Goal: Information Seeking & Learning: Learn about a topic

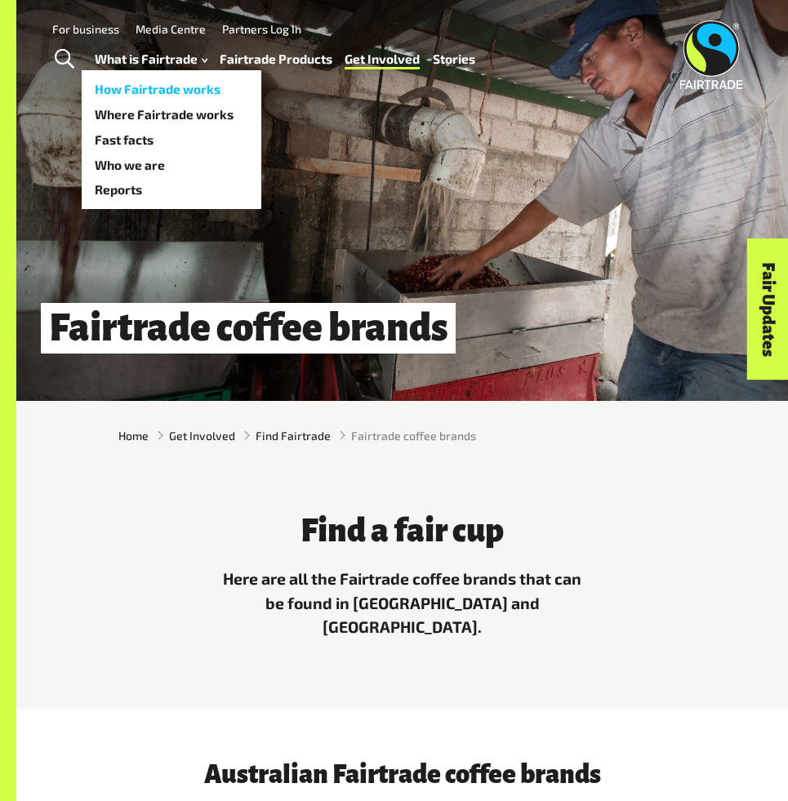
click at [140, 89] on link "How Fairtrade works" at bounding box center [172, 89] width 180 height 25
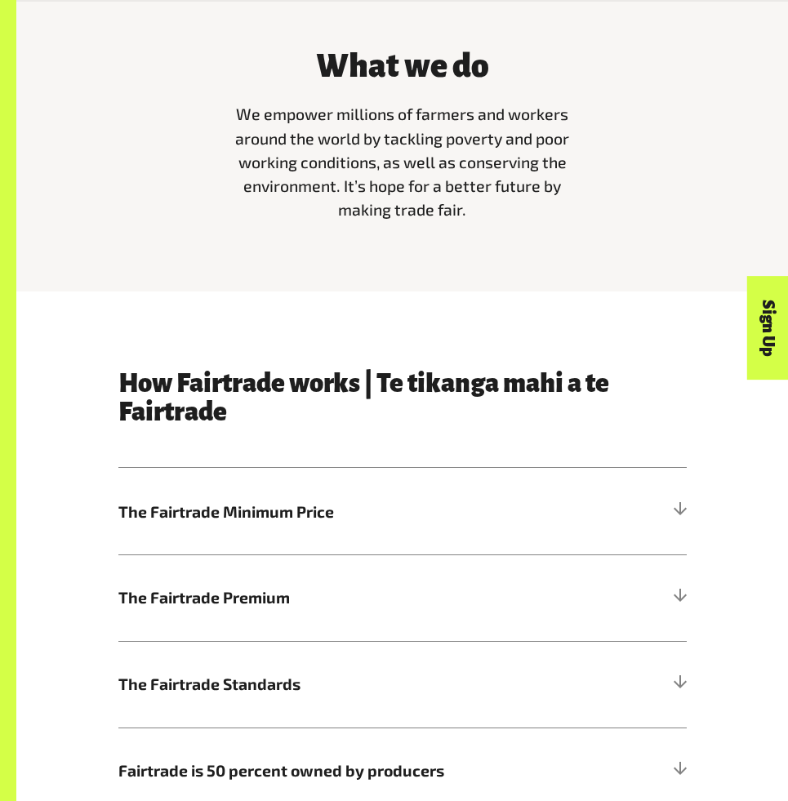
scroll to position [721, 0]
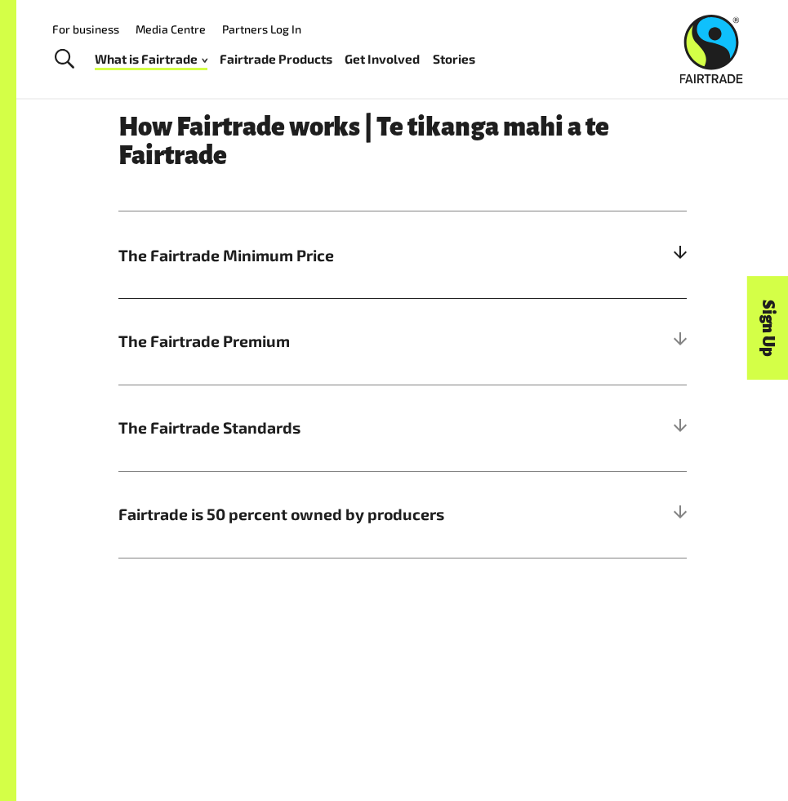
click at [219, 260] on span "The Fairtrade Minimum Price" at bounding box center [331, 255] width 426 height 24
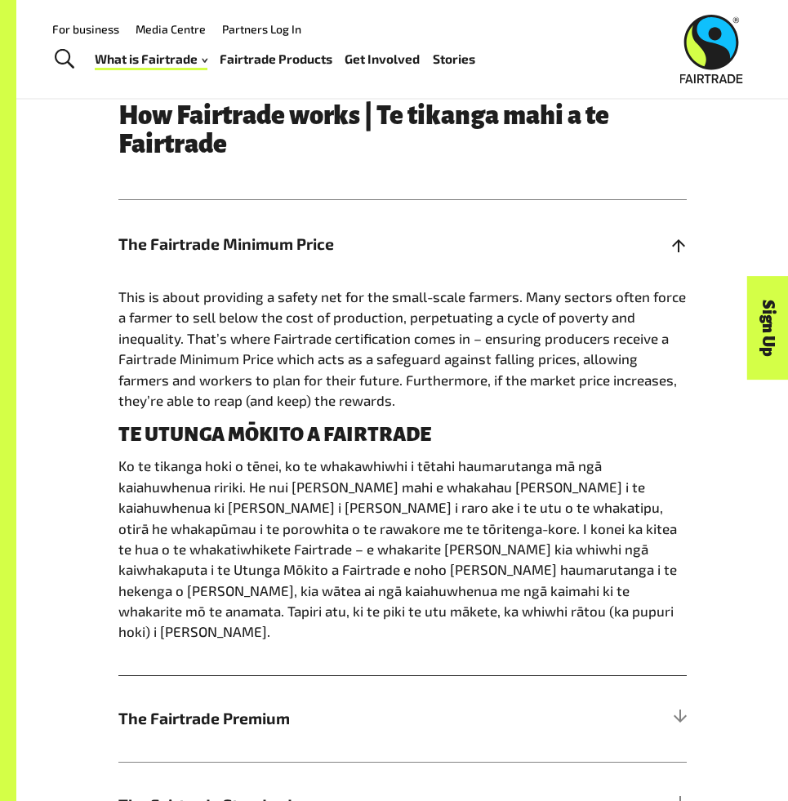
scroll to position [876, 0]
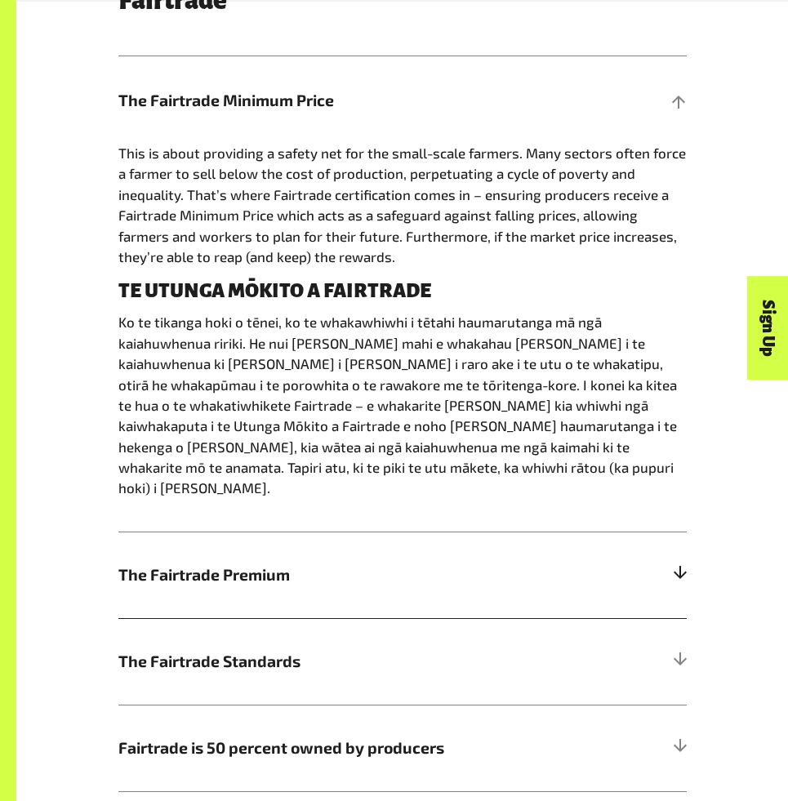
click at [203, 563] on span "The Fairtrade Premium" at bounding box center [331, 575] width 426 height 24
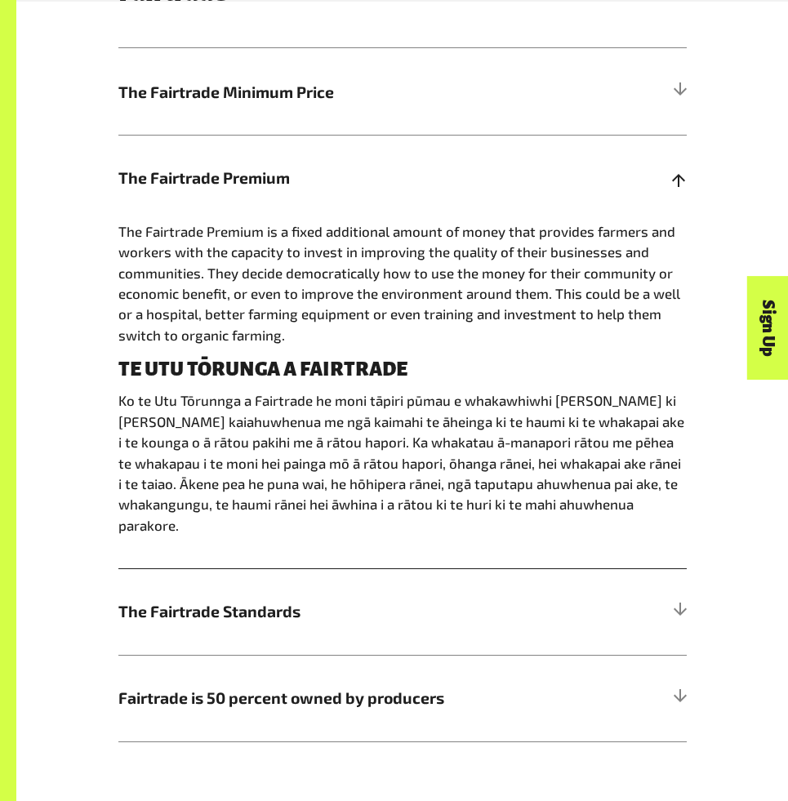
scroll to position [886, 0]
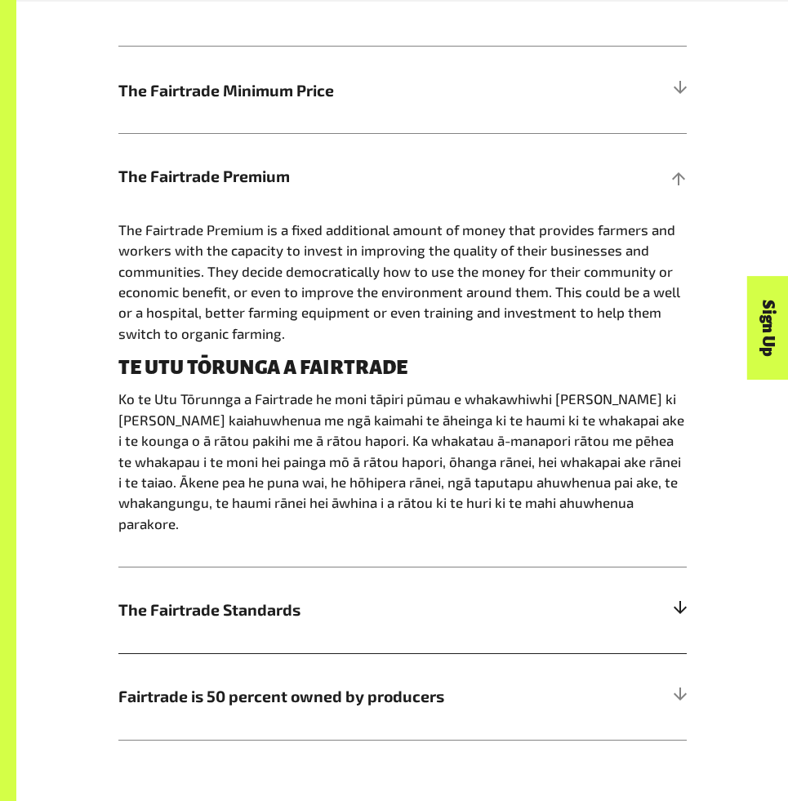
click at [208, 598] on span "The Fairtrade Standards" at bounding box center [331, 610] width 426 height 24
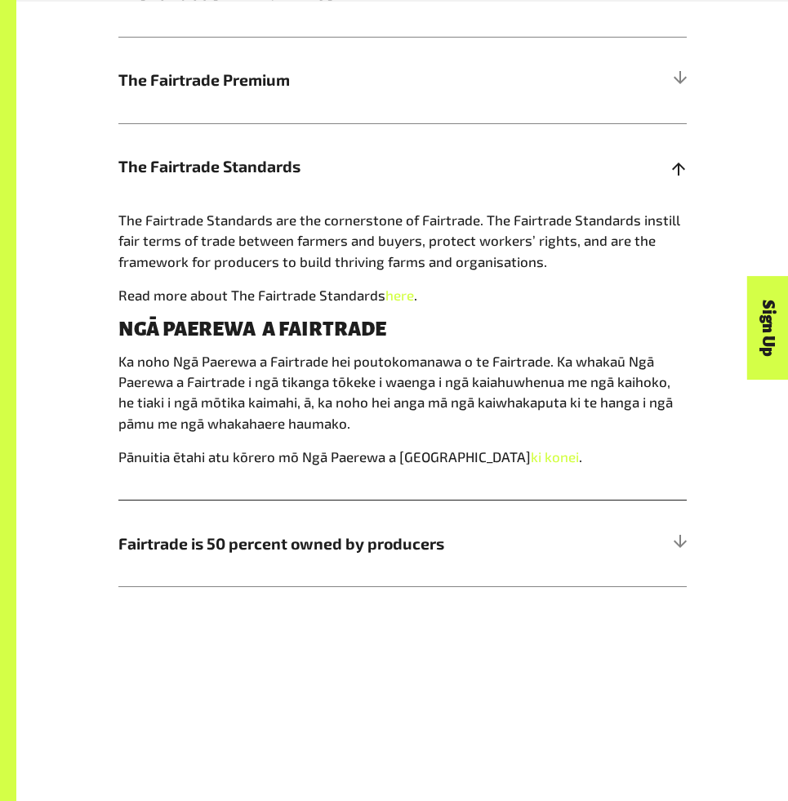
scroll to position [981, 0]
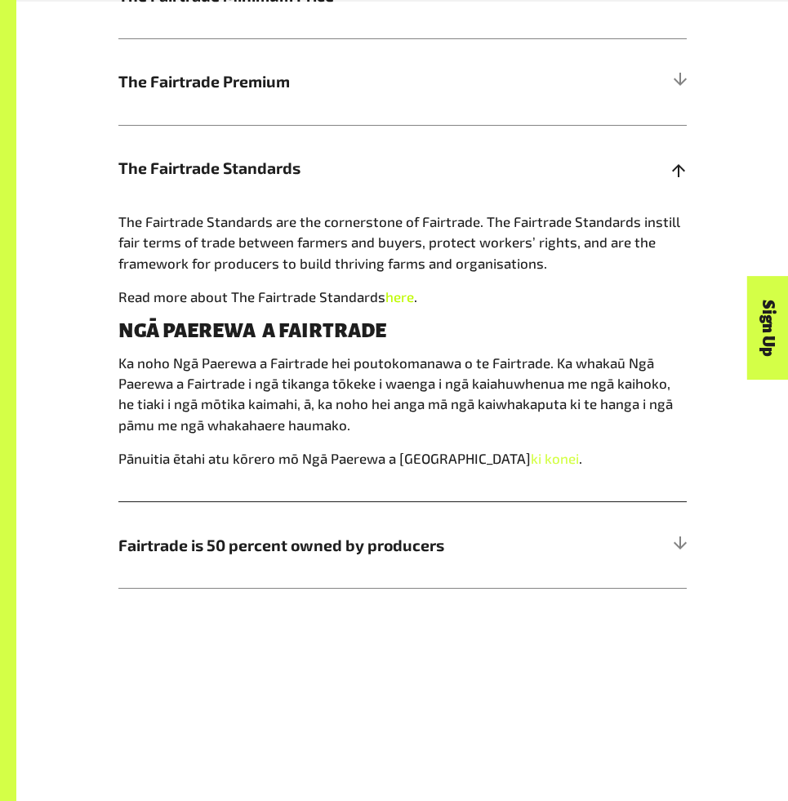
click at [389, 295] on link "here" at bounding box center [399, 296] width 29 height 16
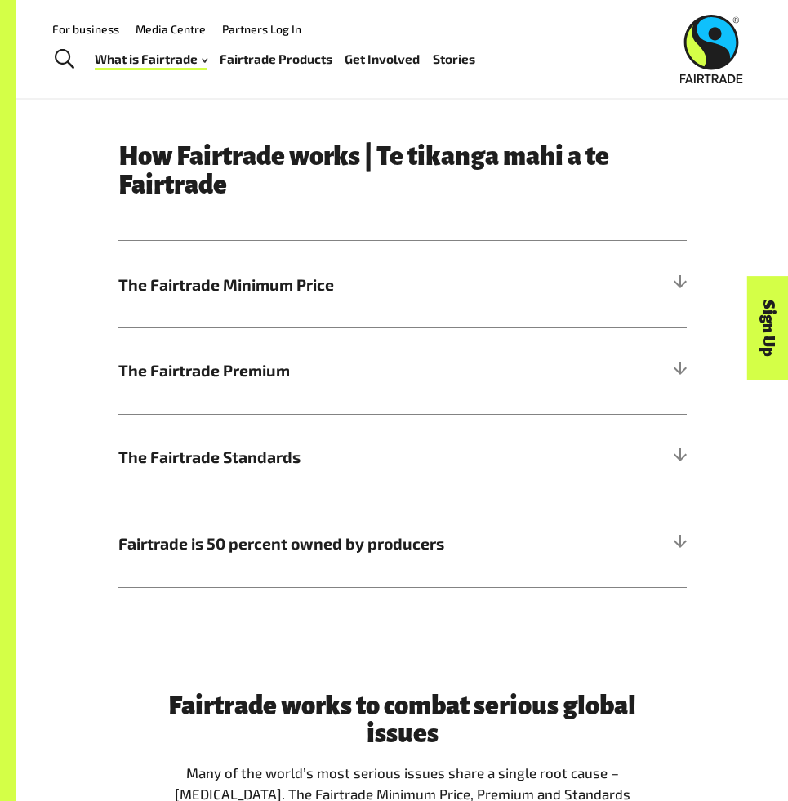
scroll to position [393, 0]
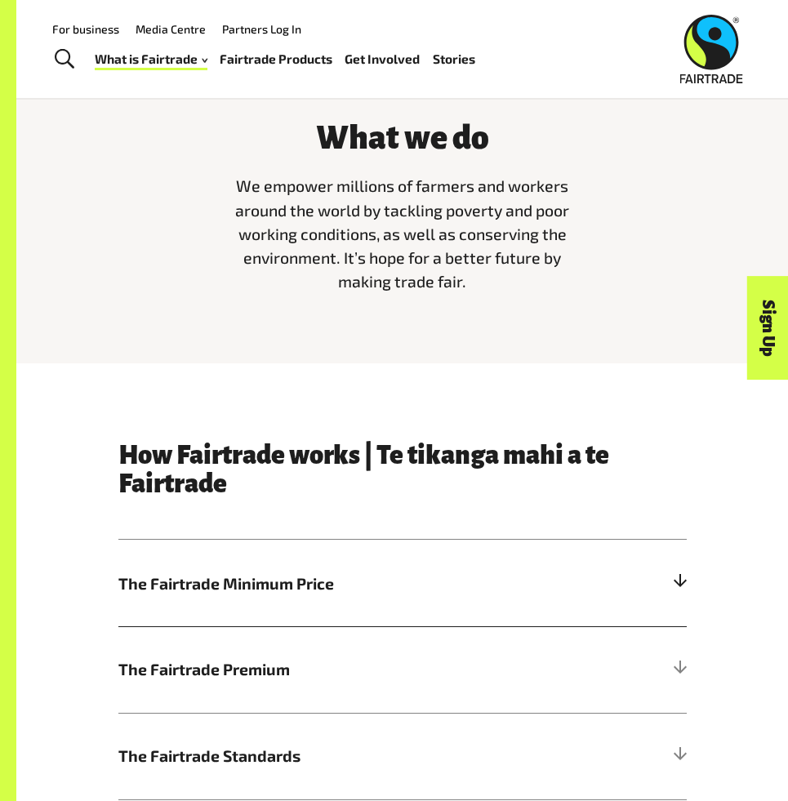
click at [313, 589] on span "The Fairtrade Minimum Price" at bounding box center [331, 584] width 426 height 24
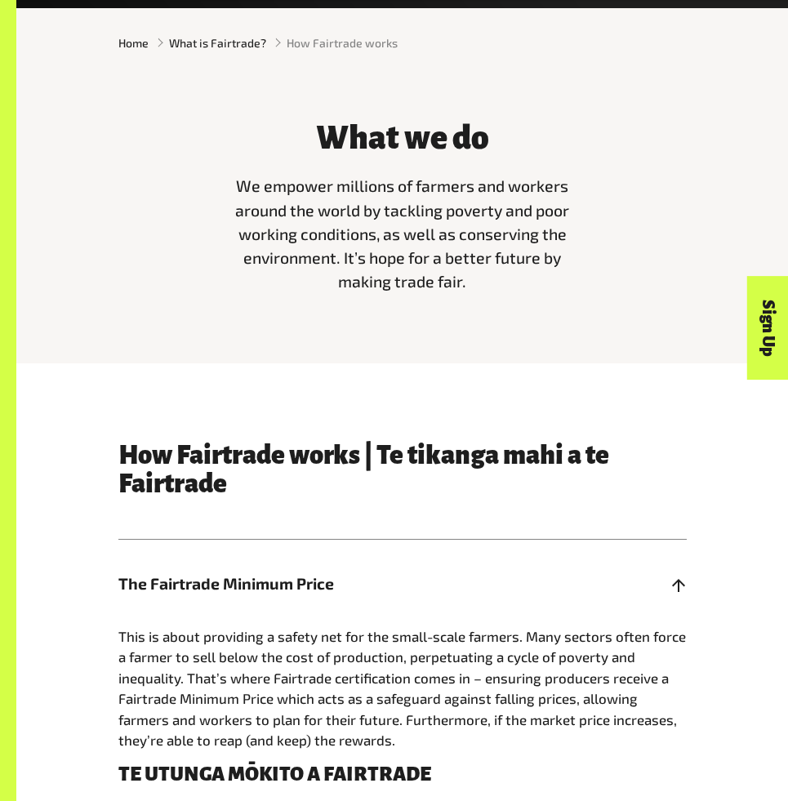
scroll to position [484, 0]
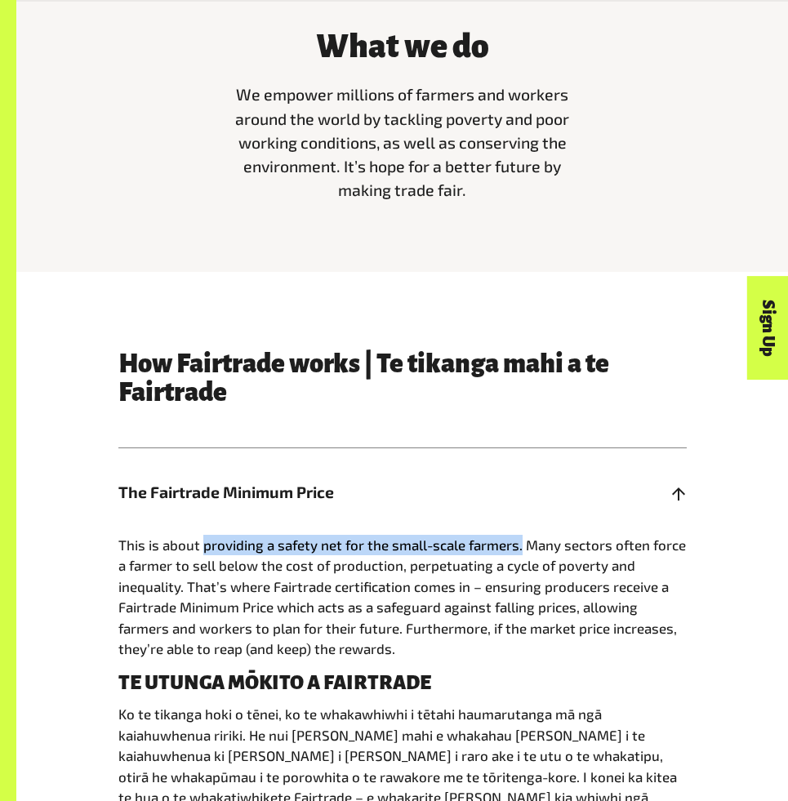
drag, startPoint x: 201, startPoint y: 546, endPoint x: 519, endPoint y: 546, distance: 317.6
click at [519, 546] on span "This is about providing a safety net for the small-scale farmers. Many sectors …" at bounding box center [401, 596] width 567 height 120
copy span "providing a safety net for the small-scale farmers."
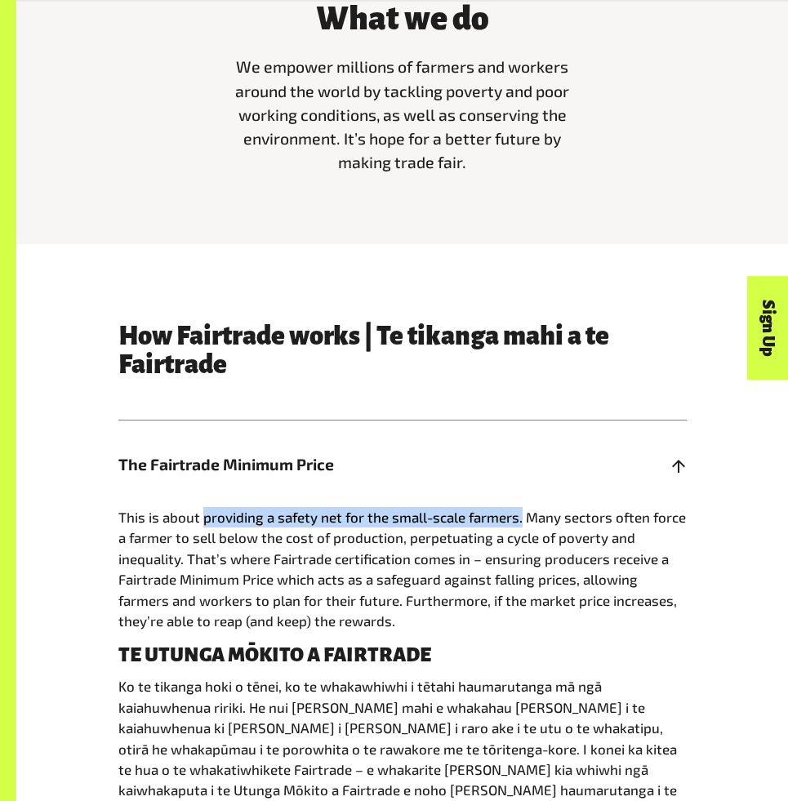
scroll to position [515, 0]
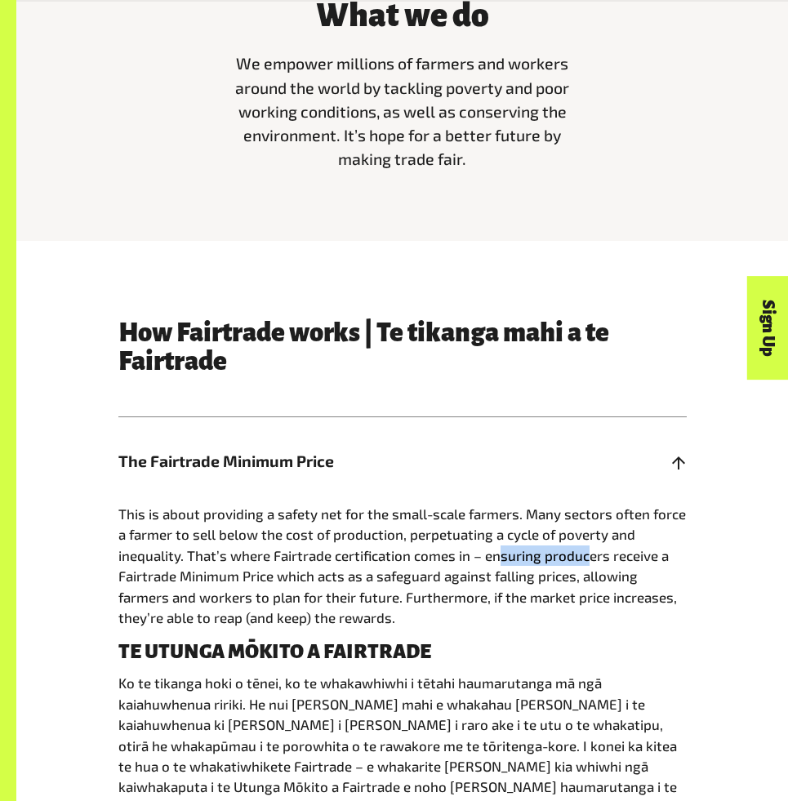
drag, startPoint x: 495, startPoint y: 560, endPoint x: 586, endPoint y: 559, distance: 91.5
click at [586, 559] on span "This is about providing a safety net for the small-scale farmers. Many sectors …" at bounding box center [401, 565] width 567 height 120
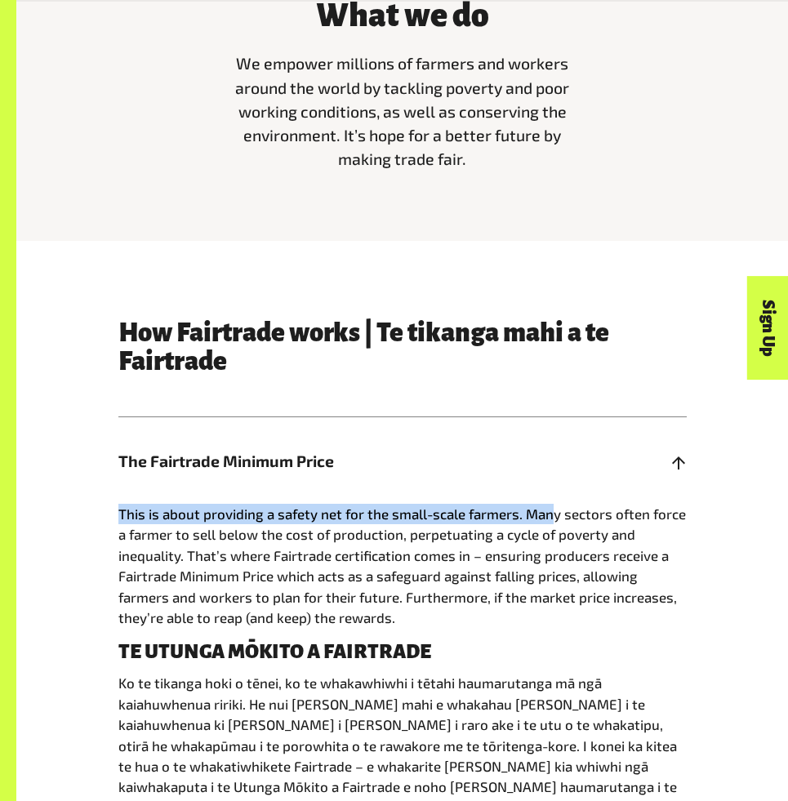
drag, startPoint x: 536, startPoint y: 499, endPoint x: 548, endPoint y: 523, distance: 27.0
click at [548, 523] on div "The Fairtrade Minimum Price This is about providing a safety net for the small-…" at bounding box center [402, 654] width 568 height 477
click at [592, 507] on span "This is about providing a safety net for the small-scale farmers. Many sectors …" at bounding box center [401, 565] width 567 height 120
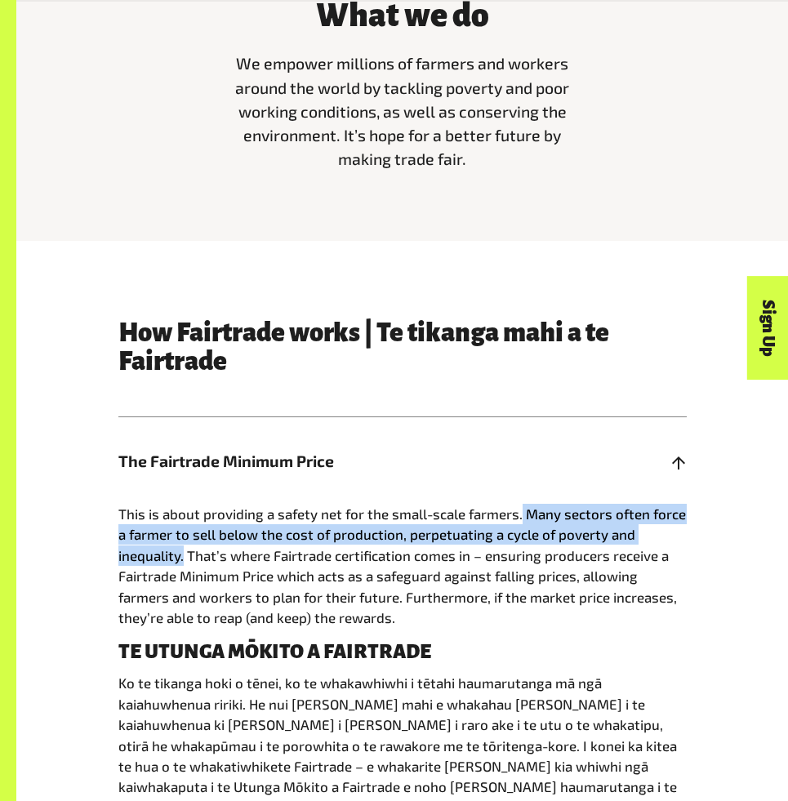
drag, startPoint x: 516, startPoint y: 517, endPoint x: 185, endPoint y: 548, distance: 333.0
click at [185, 548] on span "This is about providing a safety net for the small-scale farmers. Many sectors …" at bounding box center [401, 565] width 567 height 120
copy span "Many sectors often force a farmer to sell below the cost of production, perpetu…"
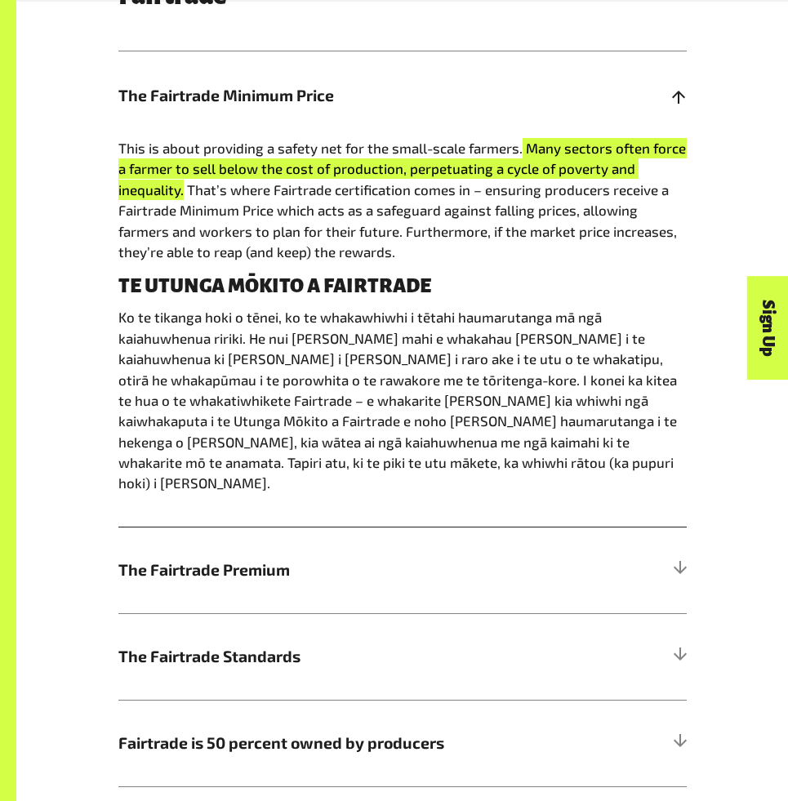
scroll to position [898, 0]
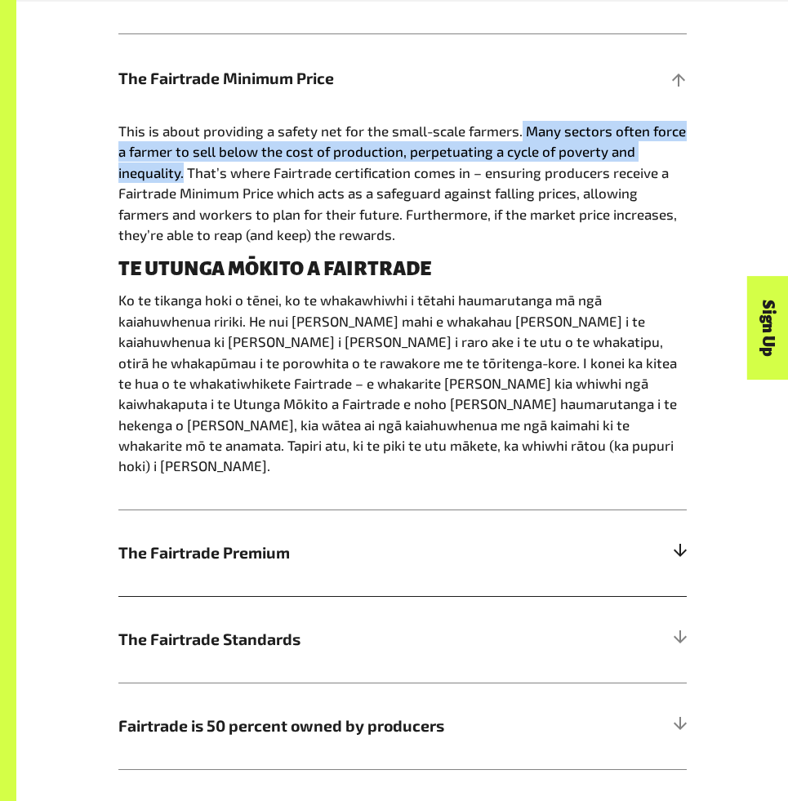
click at [436, 541] on span "The Fairtrade Premium" at bounding box center [331, 553] width 426 height 24
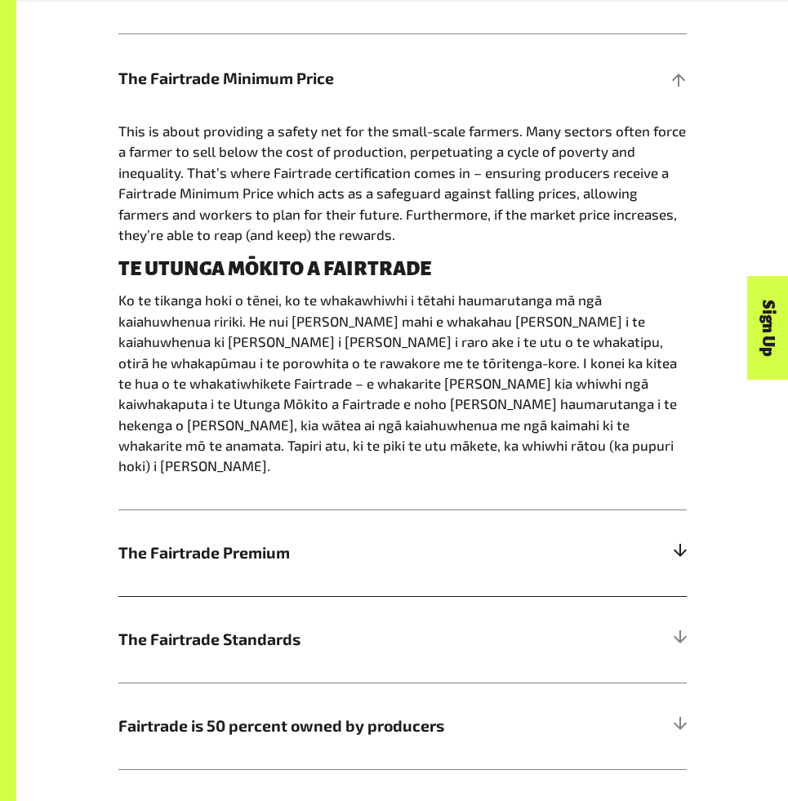
click at [436, 529] on div "The Fairtrade Premium The Fairtrade Premium is a fixed additional amount of mon…" at bounding box center [402, 553] width 568 height 87
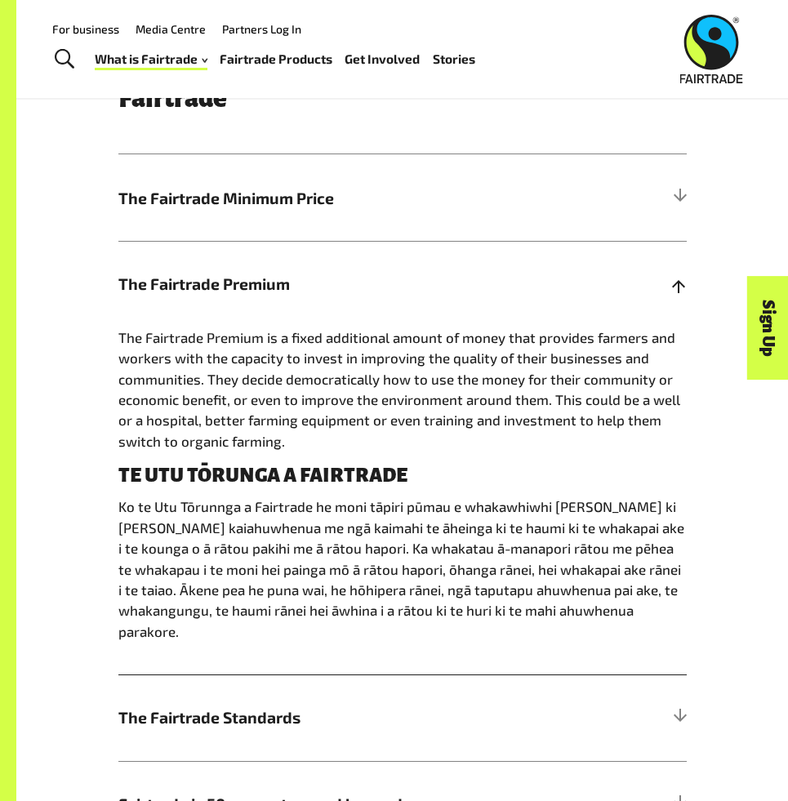
scroll to position [768, 0]
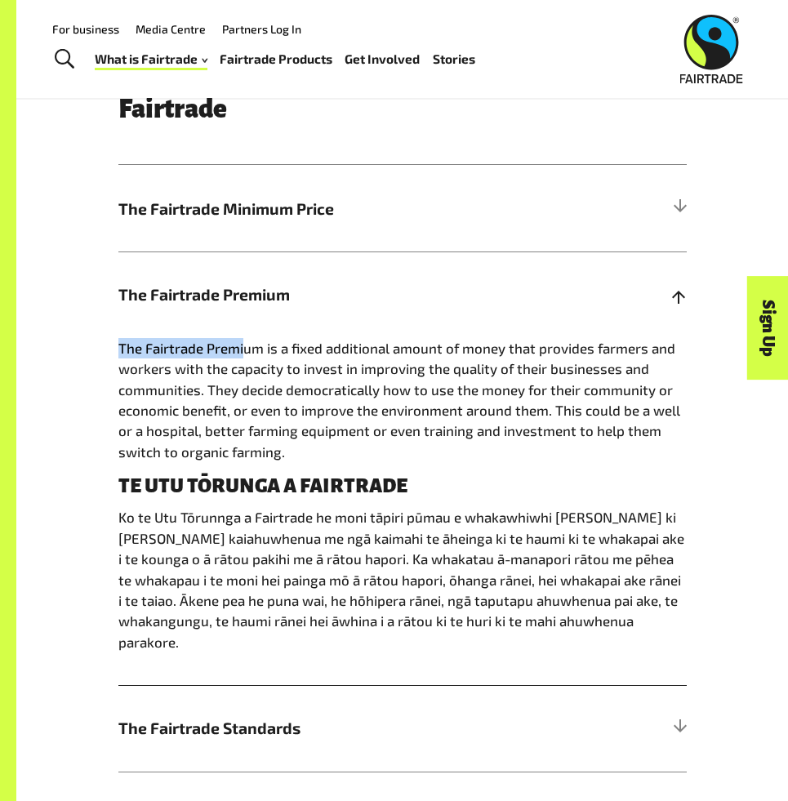
drag, startPoint x: 115, startPoint y: 342, endPoint x: 234, endPoint y: 343, distance: 118.4
click at [235, 344] on div "How Fairtrade works | Te tikanga mahi a te Fairtrade The Fairtrade Minimum Pric…" at bounding box center [403, 463] width 588 height 792
click at [313, 371] on span "The Fairtrade Premium is a fixed additional amount of money that provides farme…" at bounding box center [399, 400] width 562 height 120
click at [314, 716] on span "The Fairtrade Standards" at bounding box center [331, 728] width 426 height 24
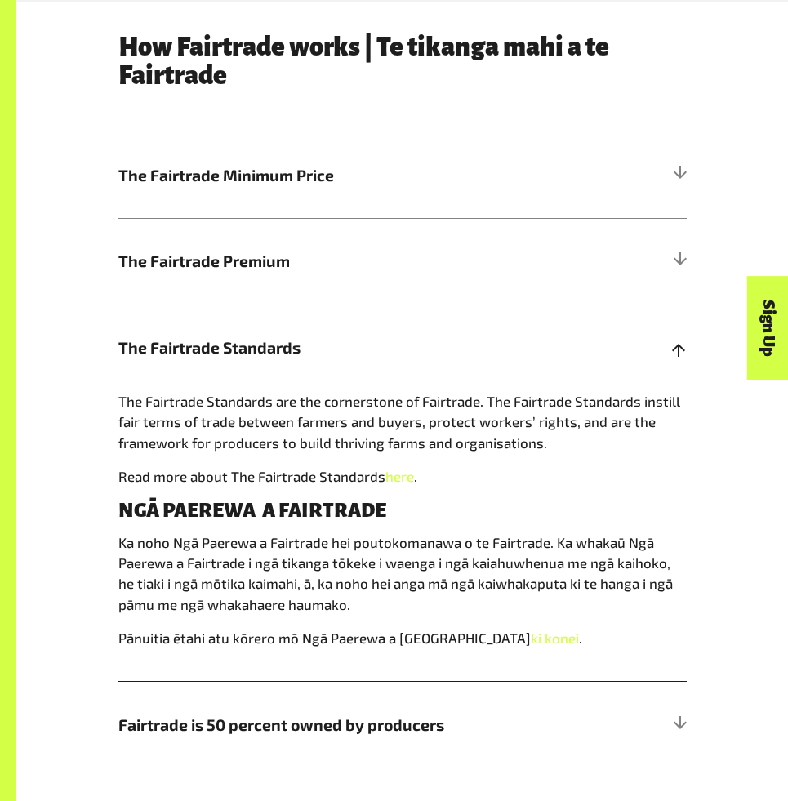
scroll to position [803, 0]
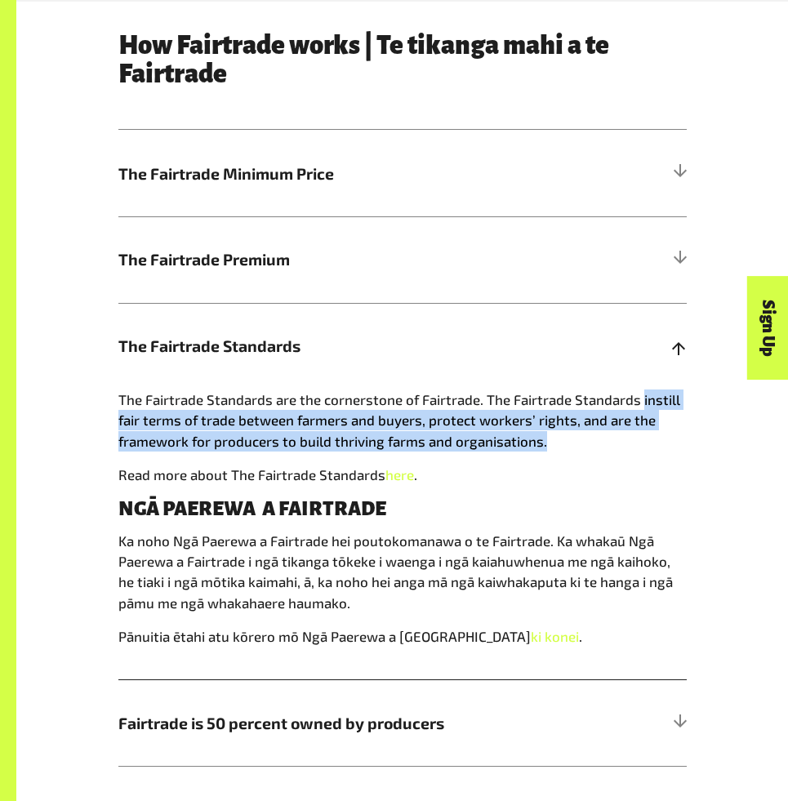
drag, startPoint x: 636, startPoint y: 397, endPoint x: 545, endPoint y: 445, distance: 102.6
click at [545, 445] on p "The Fairtrade Standards are the cornerstone of Fairtrade. The Fairtrade Standar…" at bounding box center [402, 420] width 568 height 62
copy span "instill fair terms of trade between farmers and buyers, protect workers’ rights…"
click at [537, 513] on h4 "NGĀ PAEREWA A FAIRTRADE" at bounding box center [402, 508] width 568 height 21
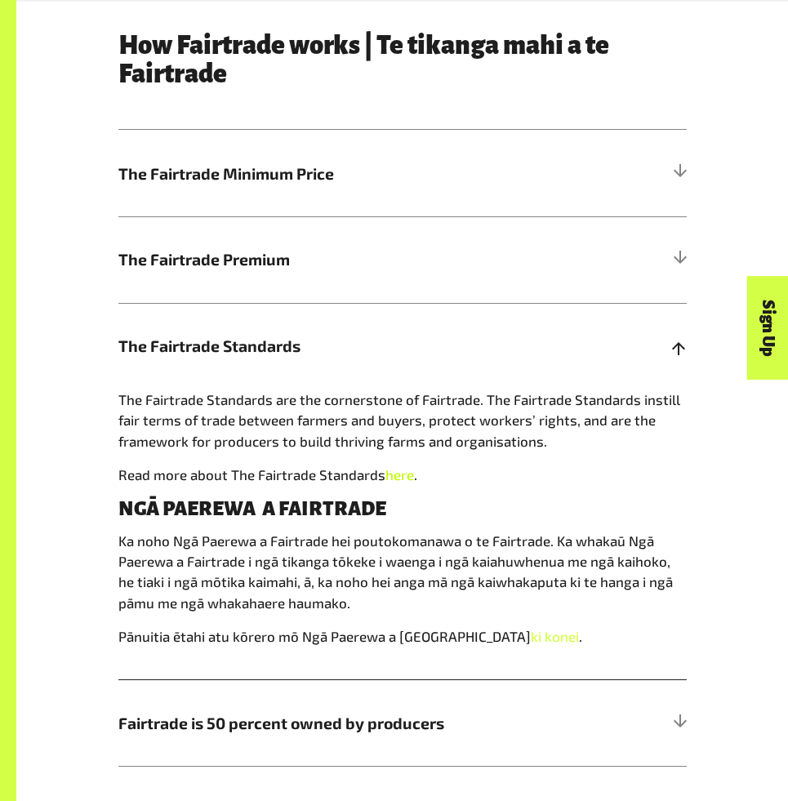
click at [391, 477] on link "here" at bounding box center [399, 474] width 29 height 16
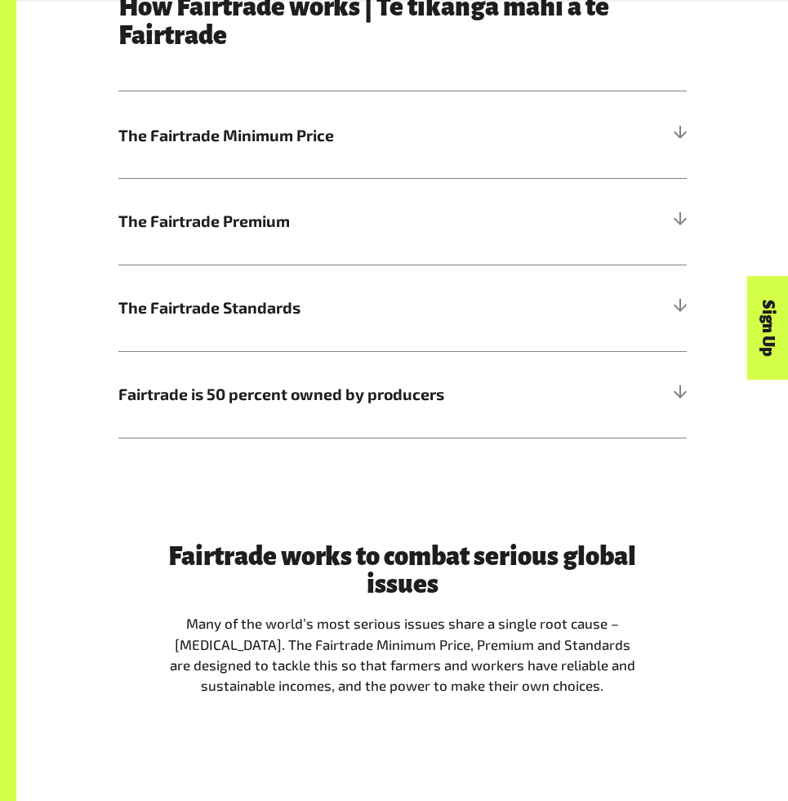
scroll to position [851, 0]
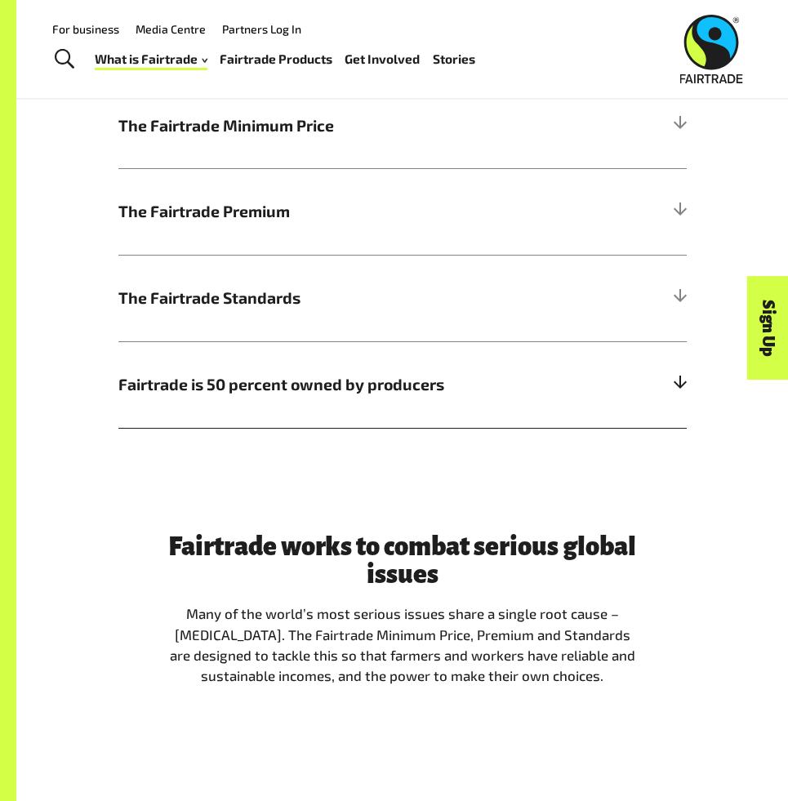
click at [189, 391] on span "Fairtrade is 50 percent owned by producers" at bounding box center [331, 384] width 426 height 24
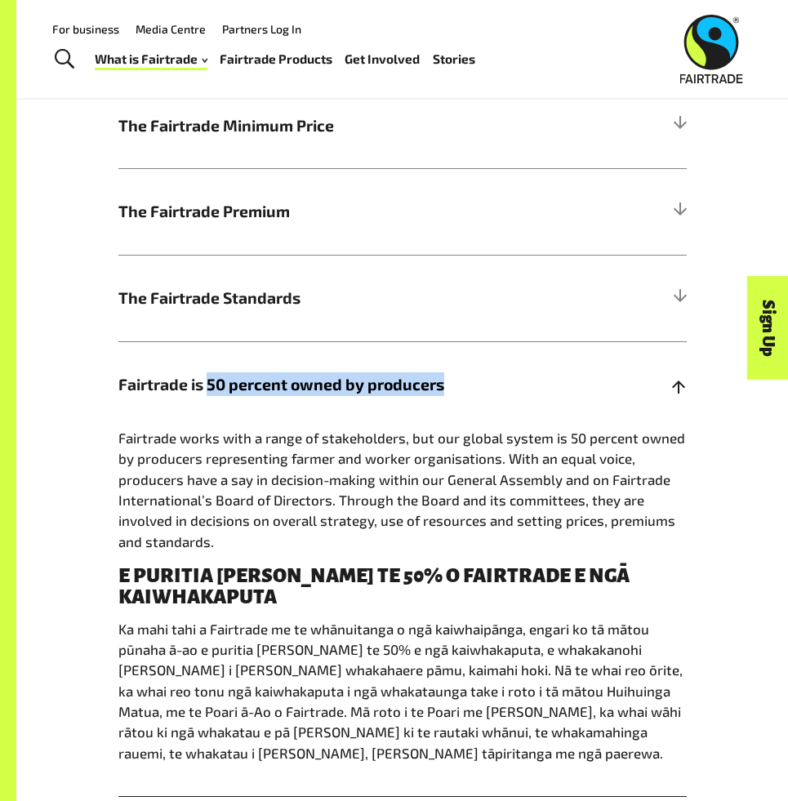
drag, startPoint x: 482, startPoint y: 384, endPoint x: 206, endPoint y: 385, distance: 276.0
click at [207, 385] on span "Fairtrade is 50 percent owned by producers" at bounding box center [331, 384] width 426 height 24
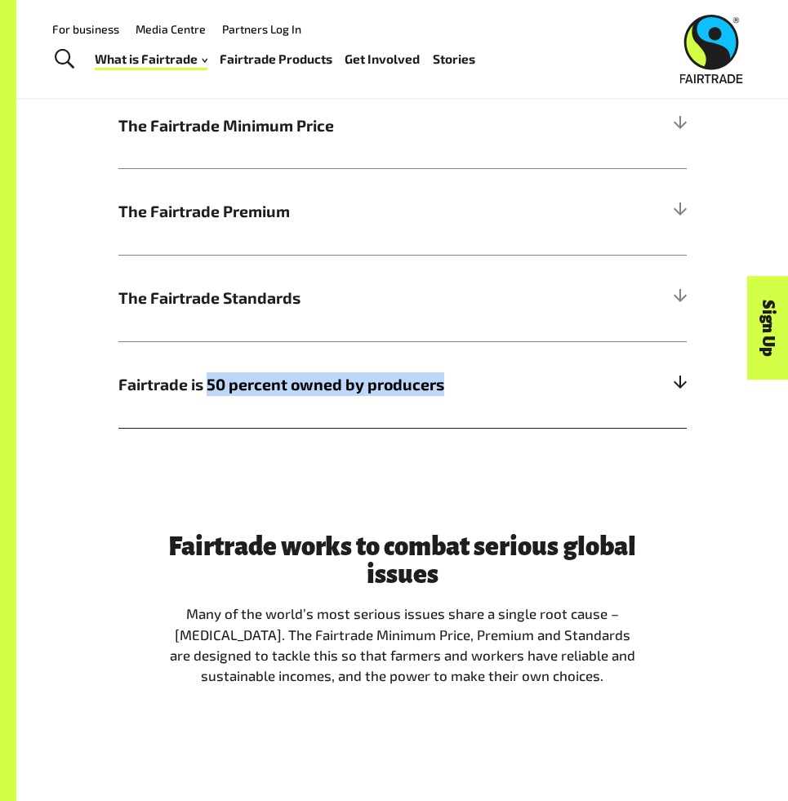
copy span "50 percent owned by producers"
